Goal: Check status

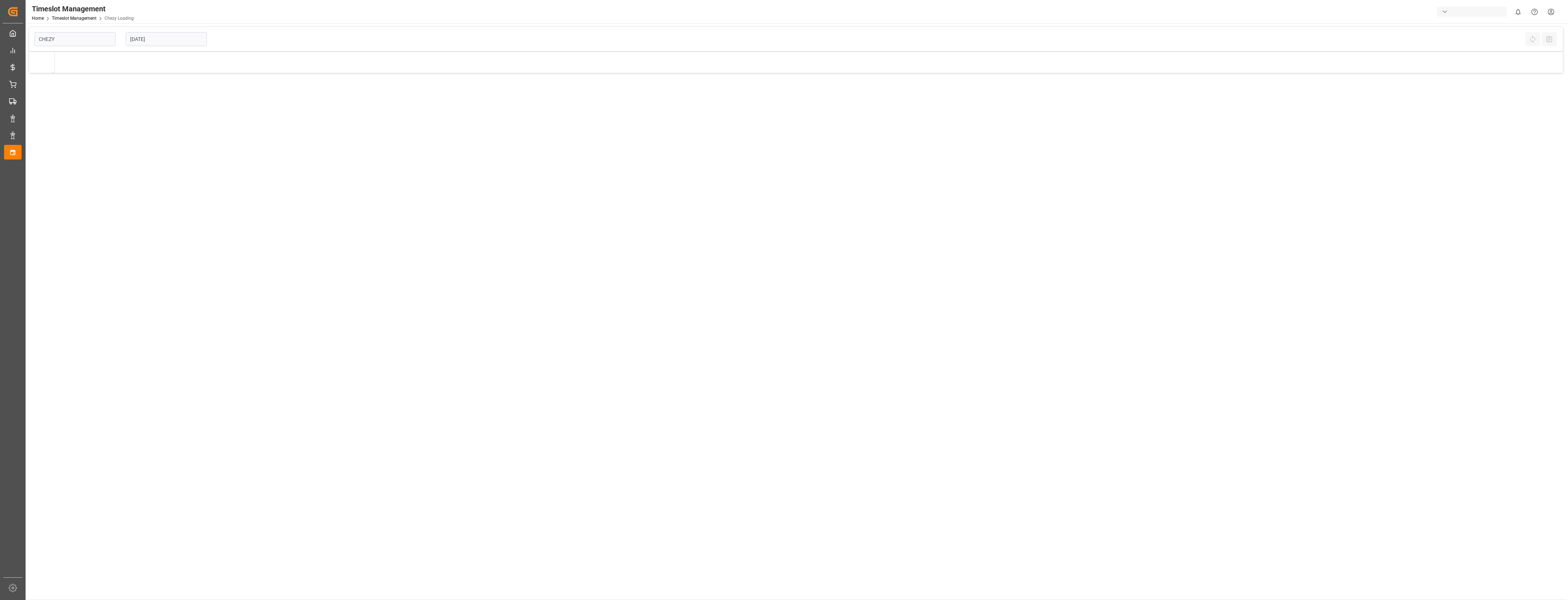
type input "Chezy Loading"
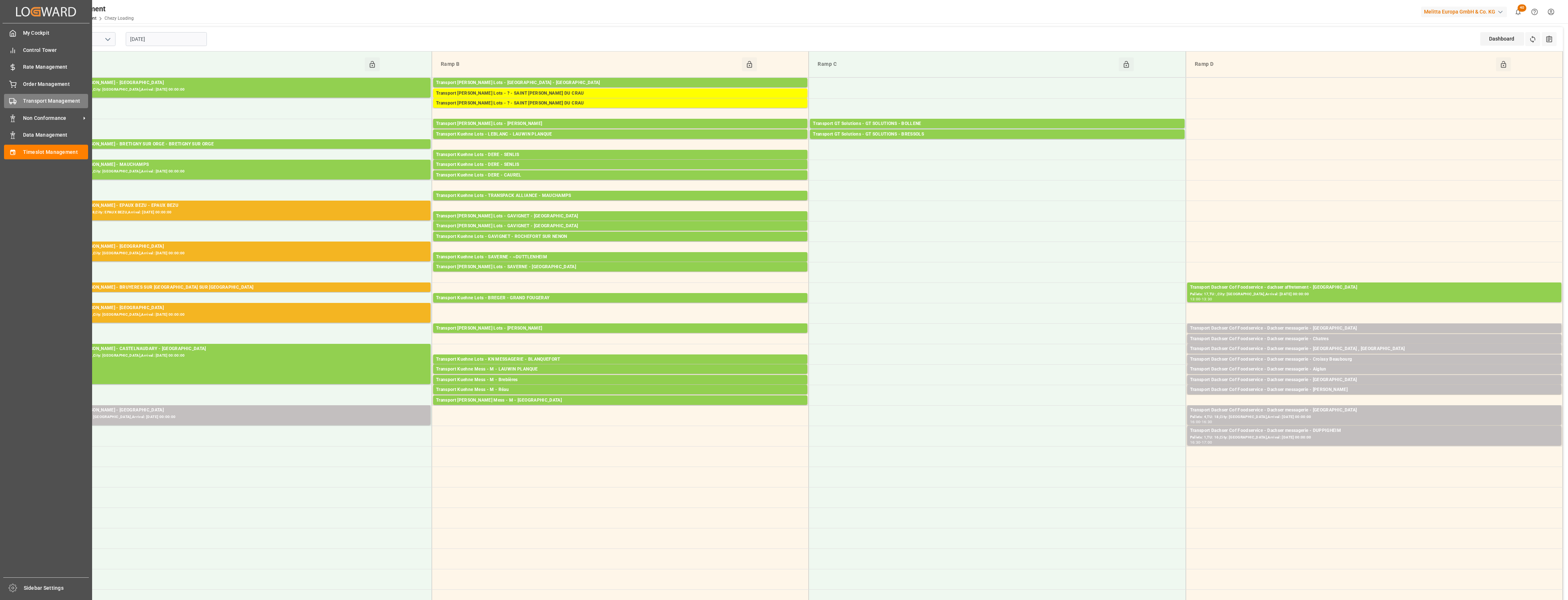
click at [13, 105] on div "Transport Management Transport Management" at bounding box center [46, 101] width 84 height 14
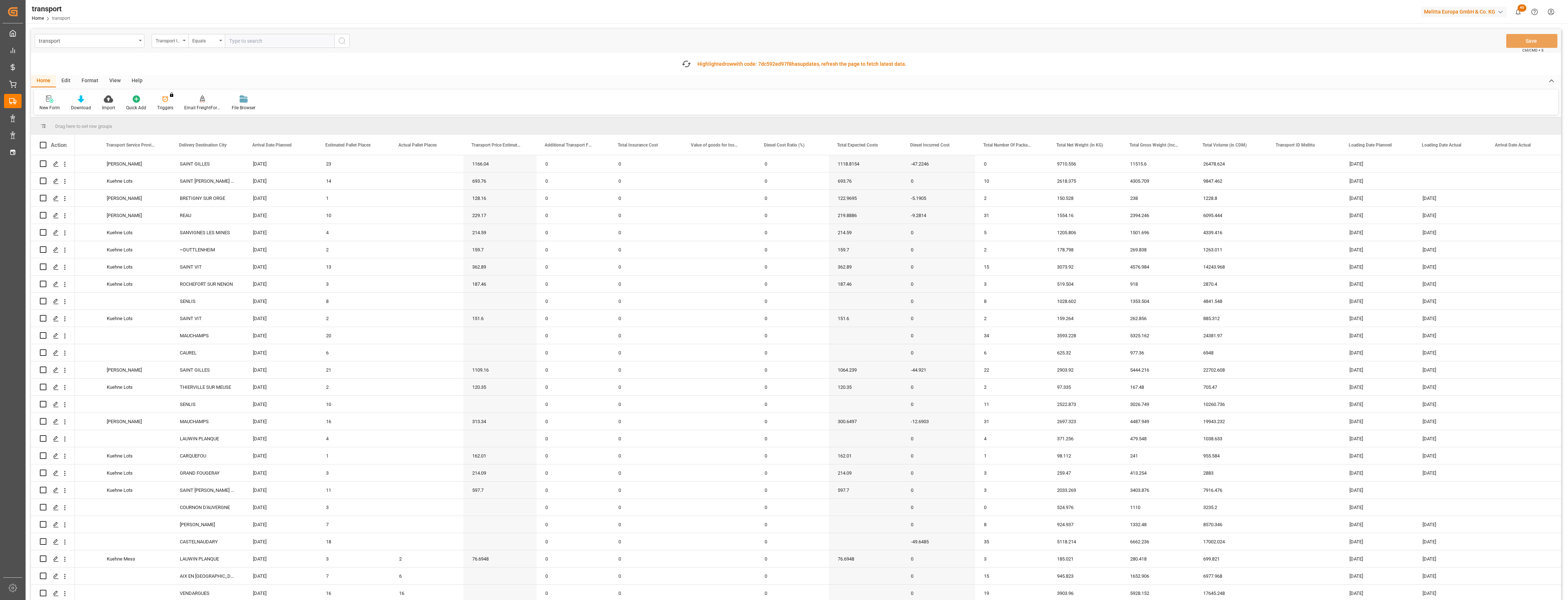
scroll to position [0, 198]
click at [1470, 145] on span at bounding box center [1472, 145] width 6 height 6
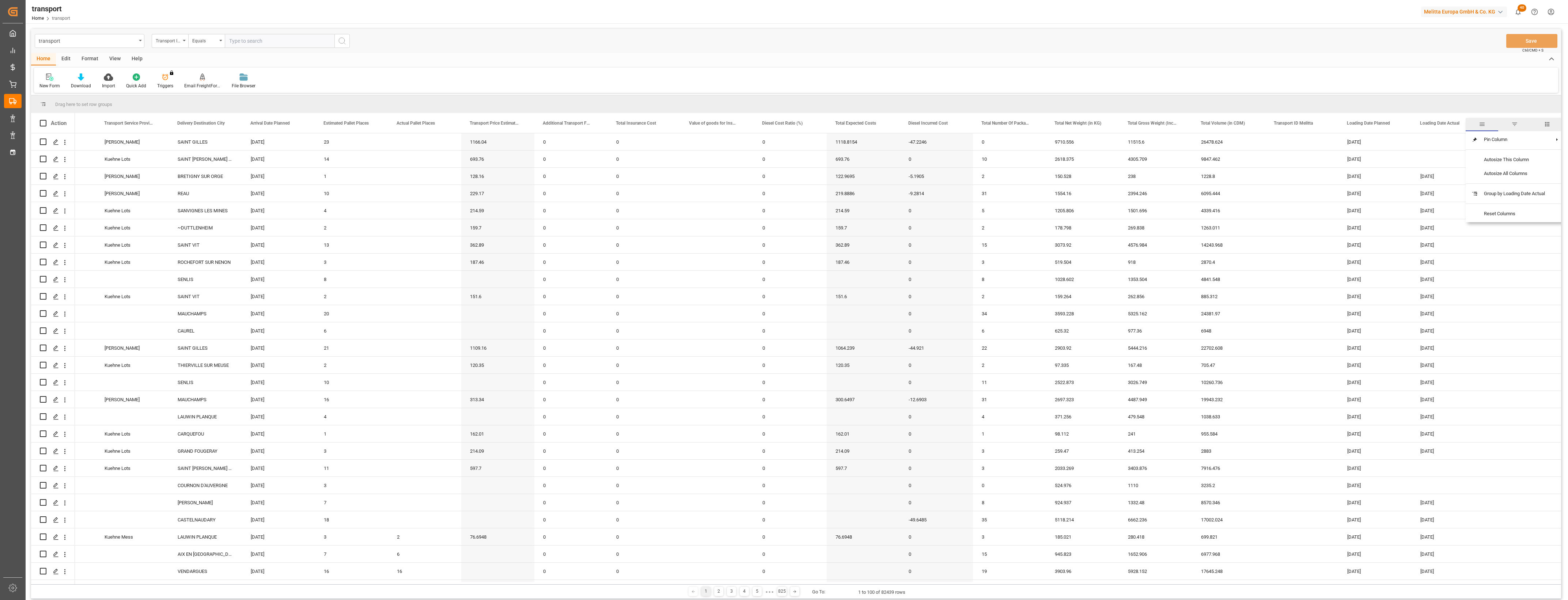
click at [1518, 125] on span "filter" at bounding box center [1515, 124] width 6 height 6
click at [1539, 161] on input "date" at bounding box center [1506, 163] width 71 height 15
type input "[DATE]"
click at [1518, 185] on button "Apply" at bounding box center [1515, 185] width 13 height 7
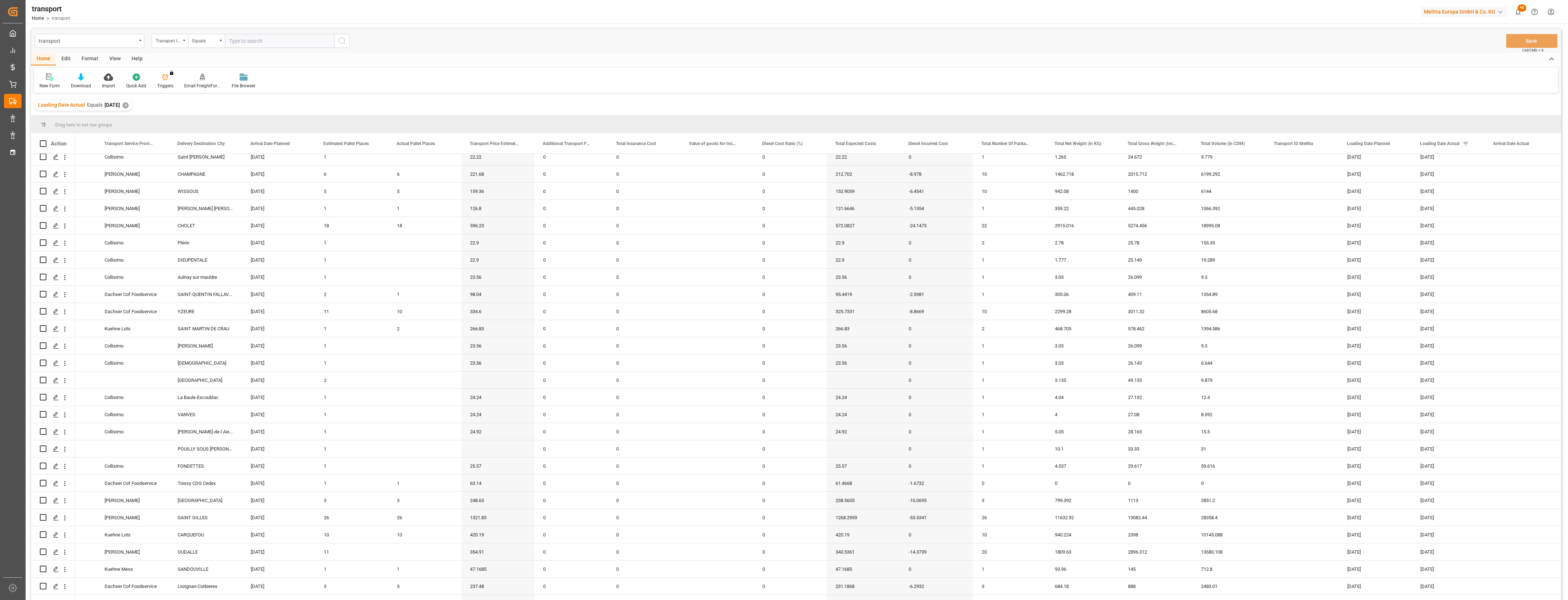
scroll to position [1065, 0]
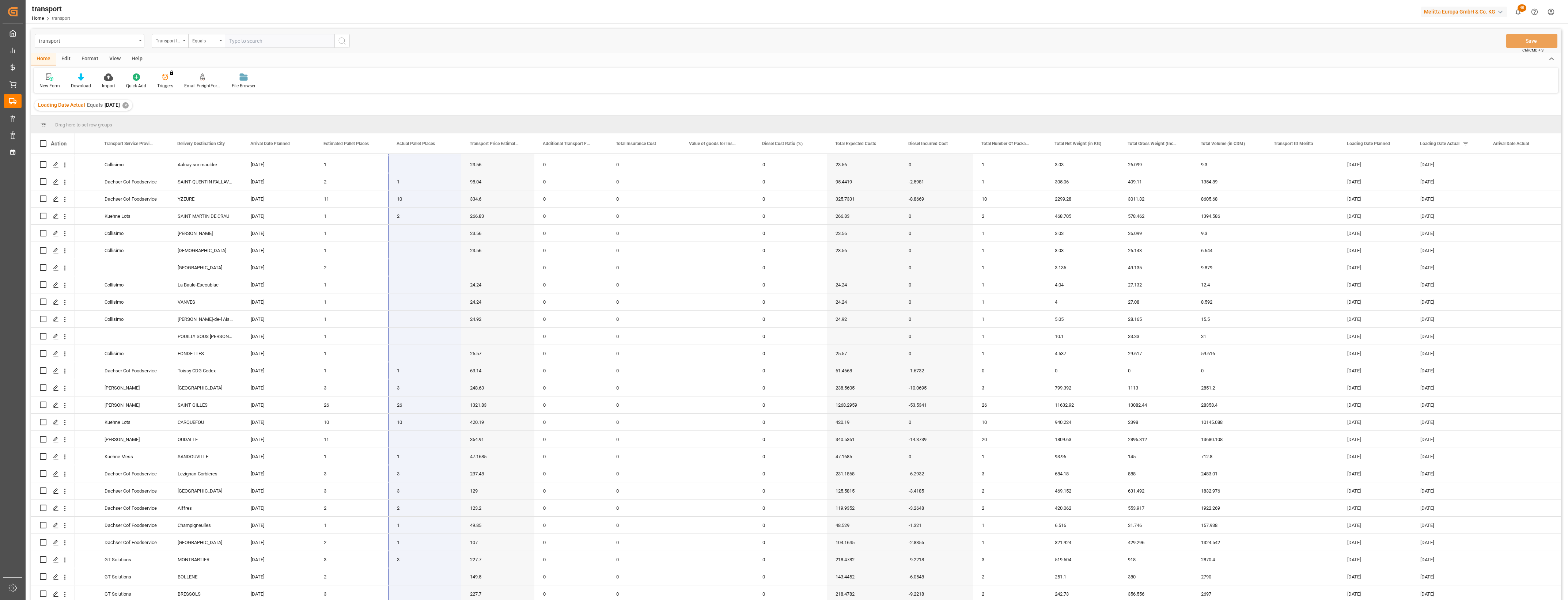
drag, startPoint x: 403, startPoint y: 161, endPoint x: 421, endPoint y: 616, distance: 455.4
click at [421, 598] on html "Created by potrace 1.15, written by [PERSON_NAME] [DATE]-[DATE] Created by potr…" at bounding box center [784, 300] width 1568 height 600
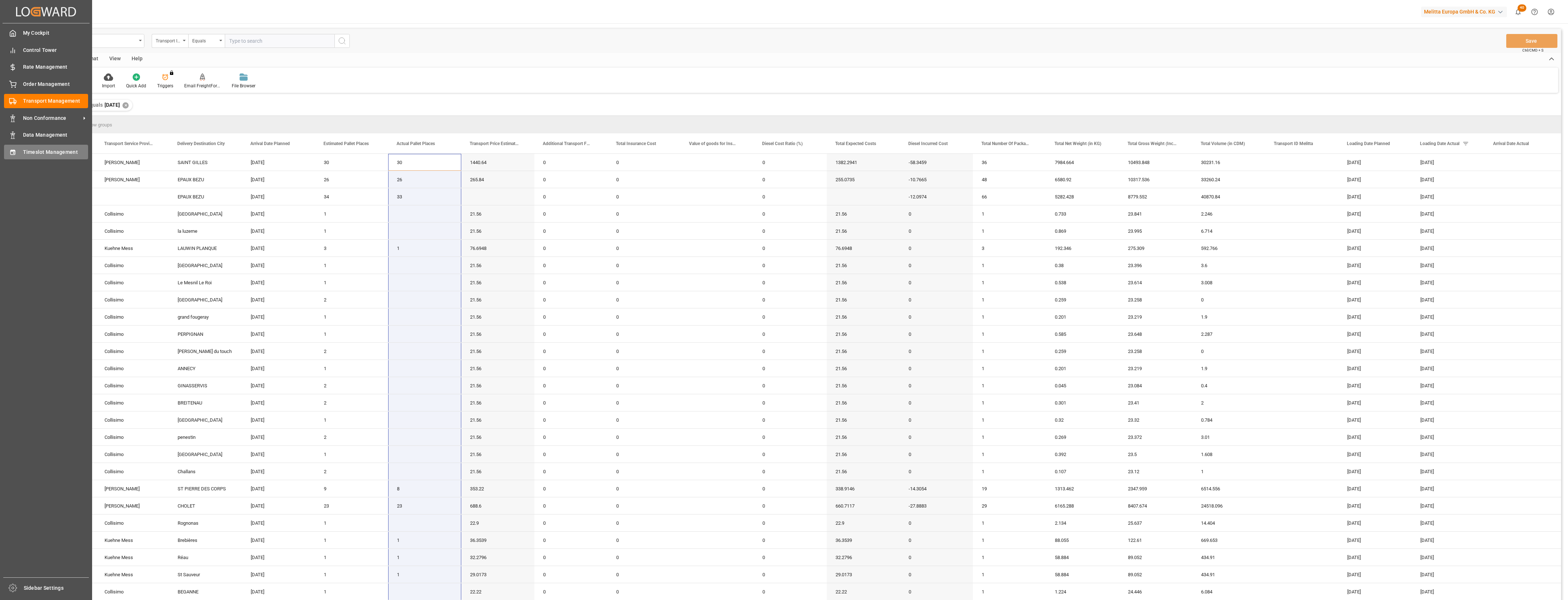
click at [24, 150] on span "Timeslot Management" at bounding box center [56, 153] width 65 height 8
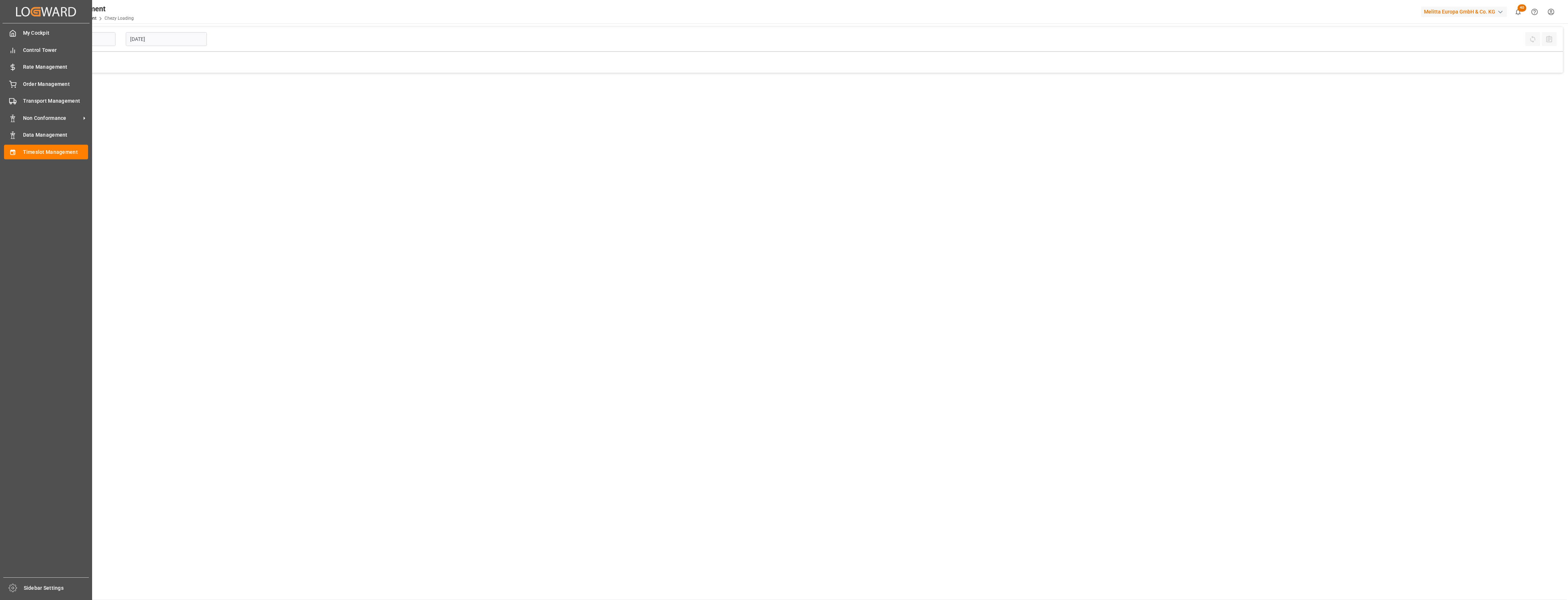
type input "Chezy Loading"
